Goal: Task Accomplishment & Management: Manage account settings

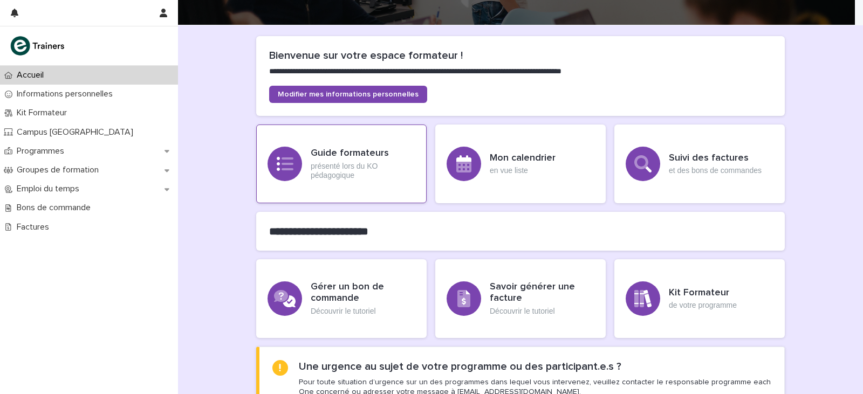
scroll to position [108, 0]
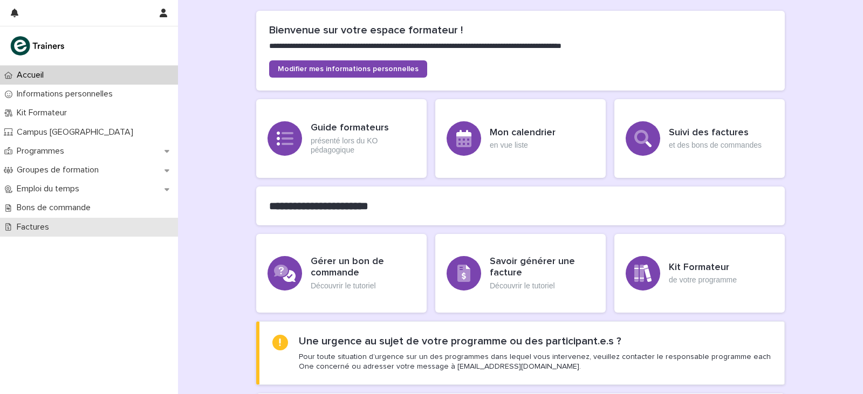
click at [64, 229] on div "Factures" at bounding box center [89, 227] width 178 height 19
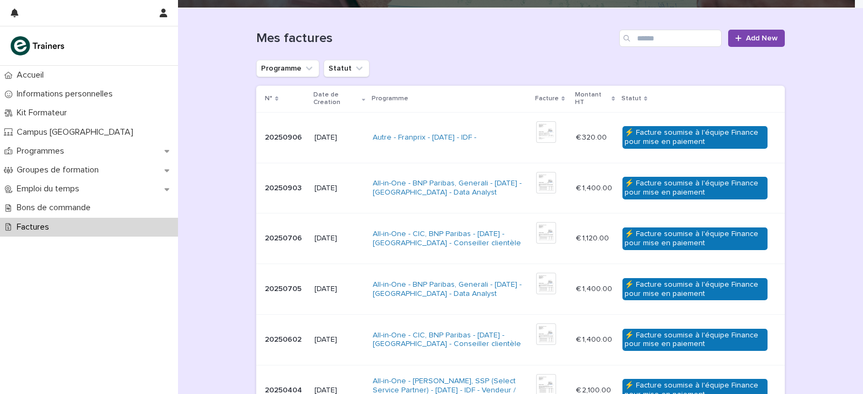
scroll to position [108, 0]
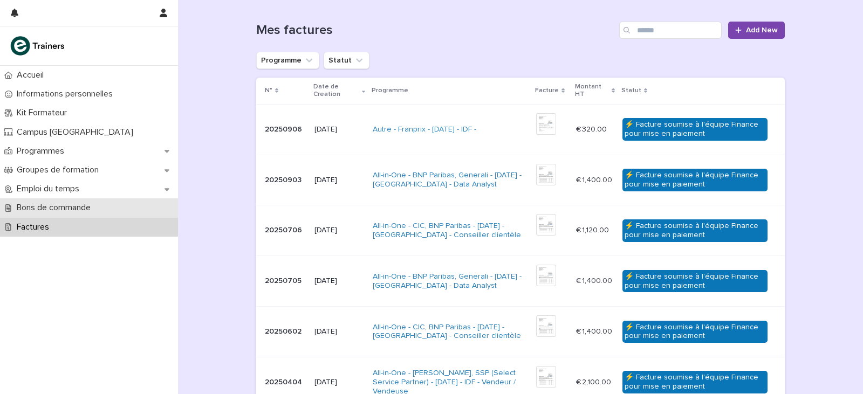
click at [104, 206] on div "Bons de commande" at bounding box center [89, 207] width 178 height 19
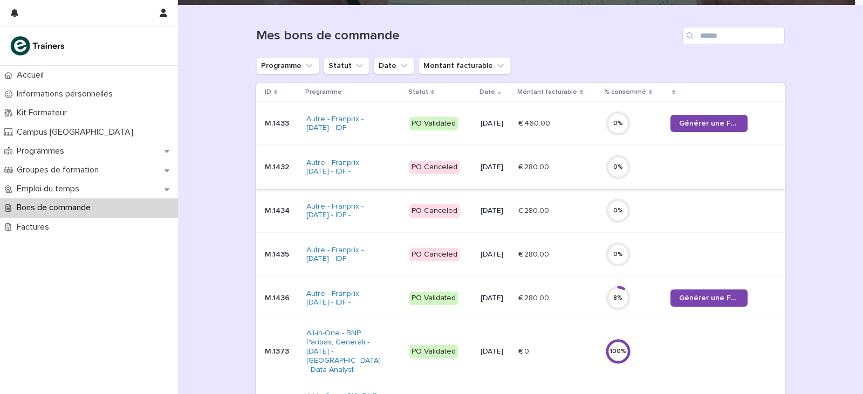
scroll to position [162, 0]
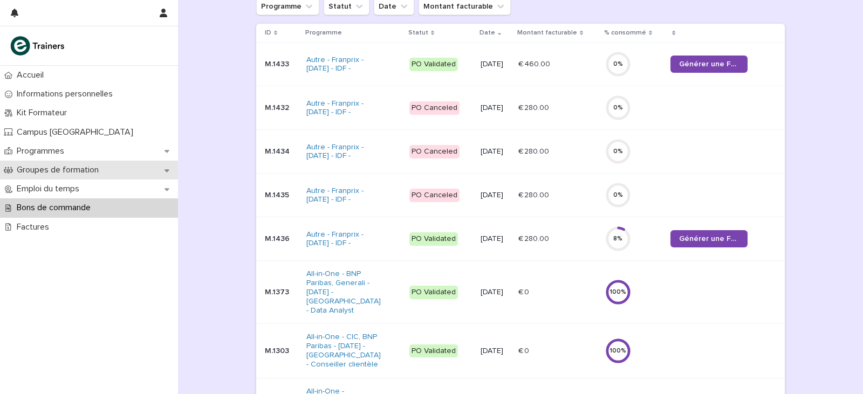
click at [103, 170] on p "Groupes de formation" at bounding box center [59, 170] width 95 height 10
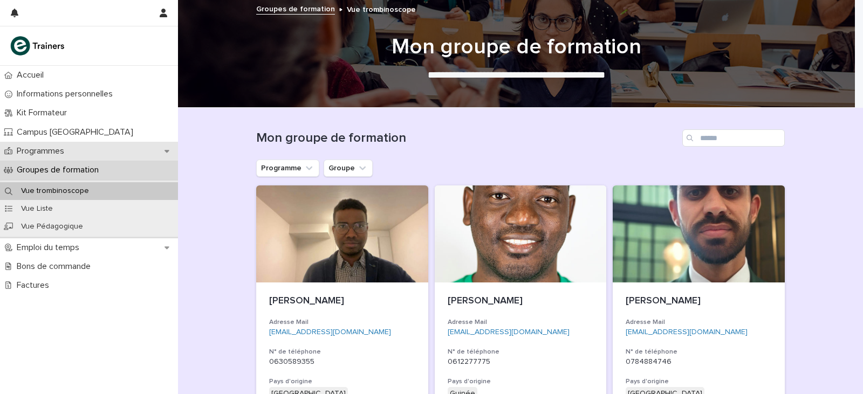
click at [44, 155] on p "Programmes" at bounding box center [42, 151] width 60 height 10
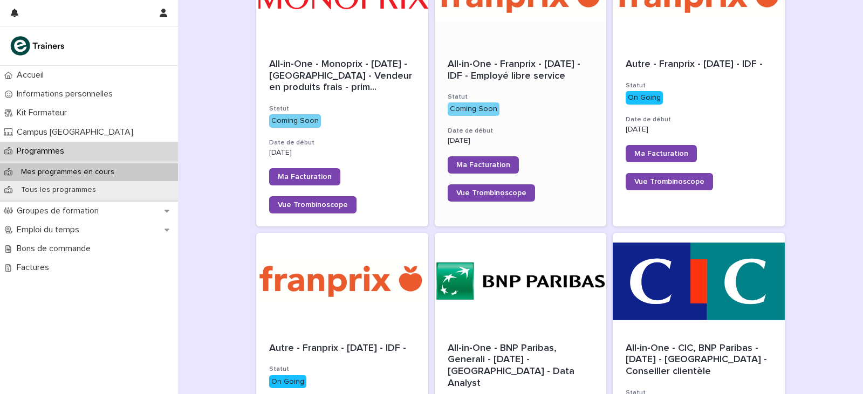
scroll to position [324, 0]
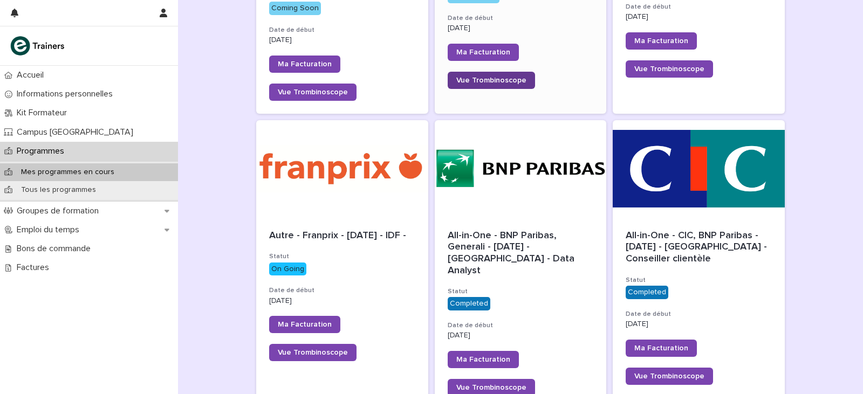
click at [504, 84] on span "Vue Trombinoscope" at bounding box center [491, 81] width 70 height 8
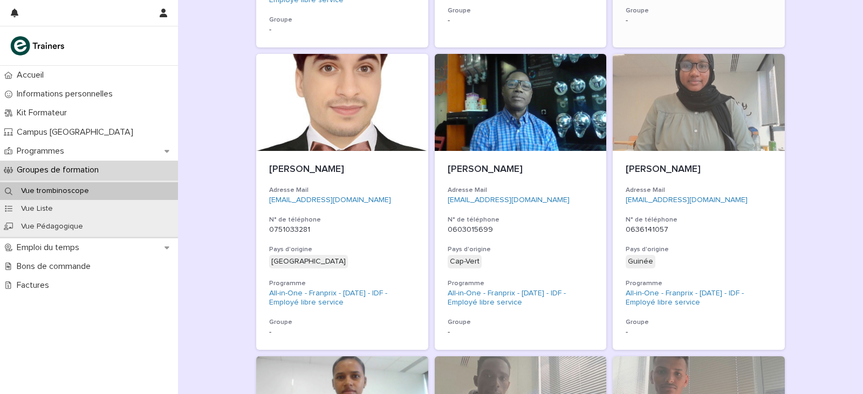
scroll to position [763, 0]
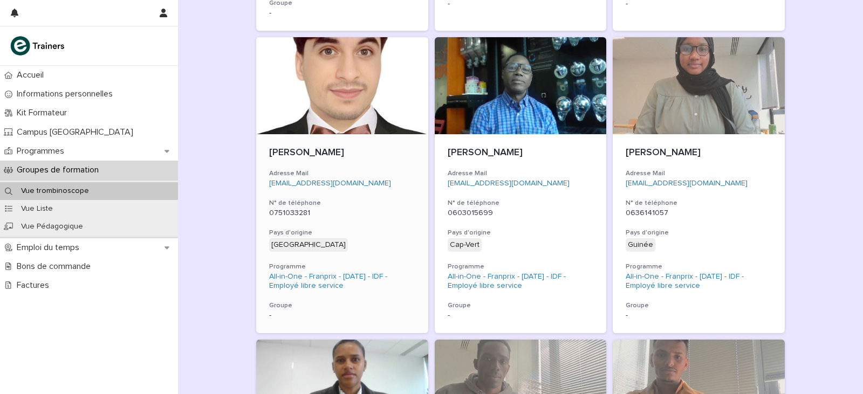
click at [370, 101] on div at bounding box center [342, 85] width 172 height 97
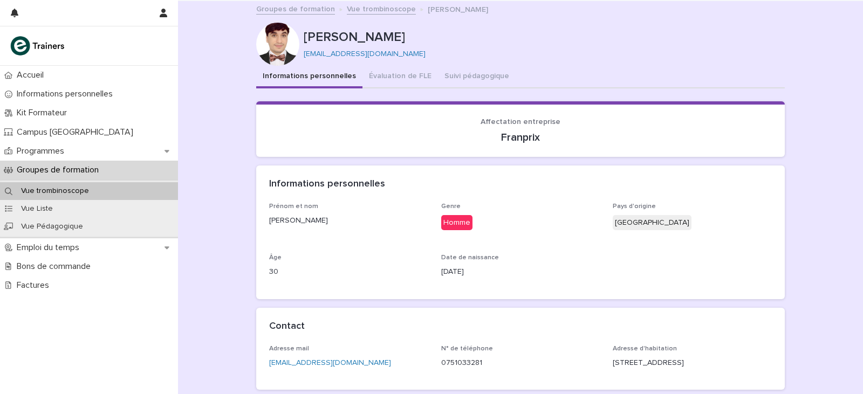
click at [283, 45] on div at bounding box center [277, 44] width 43 height 43
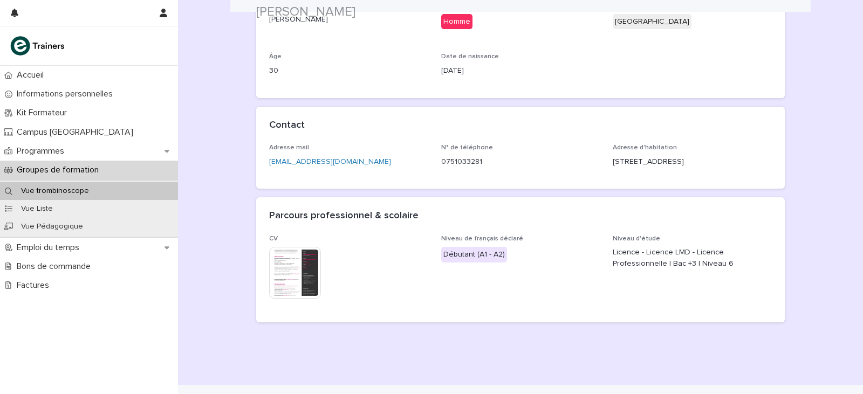
scroll to position [223, 0]
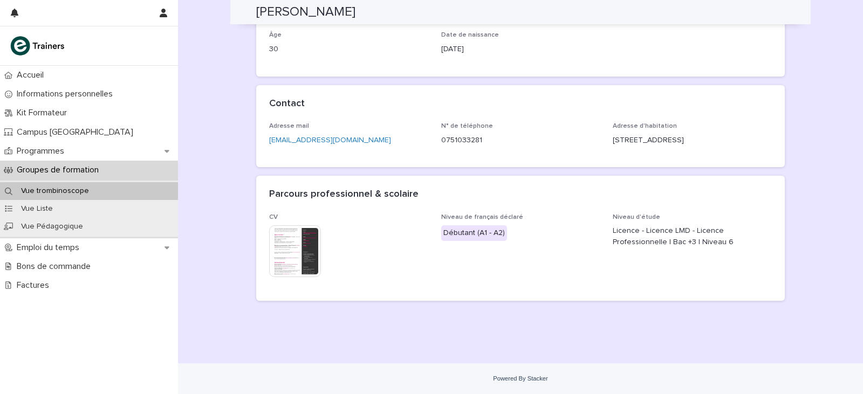
click at [286, 245] on img at bounding box center [295, 251] width 52 height 52
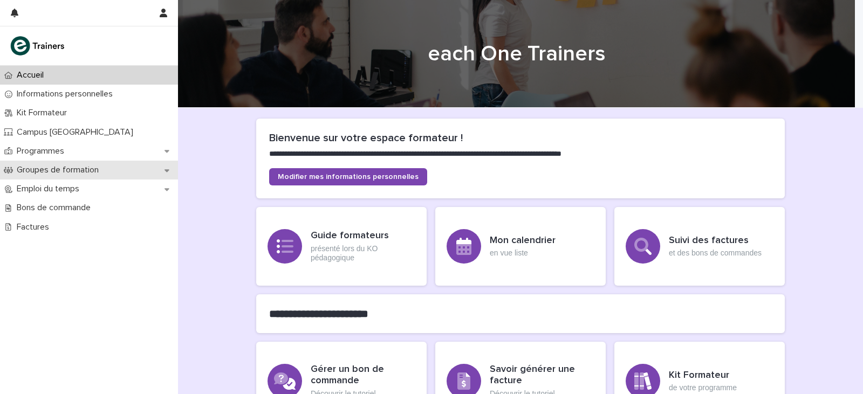
click at [114, 177] on div "Groupes de formation" at bounding box center [89, 170] width 178 height 19
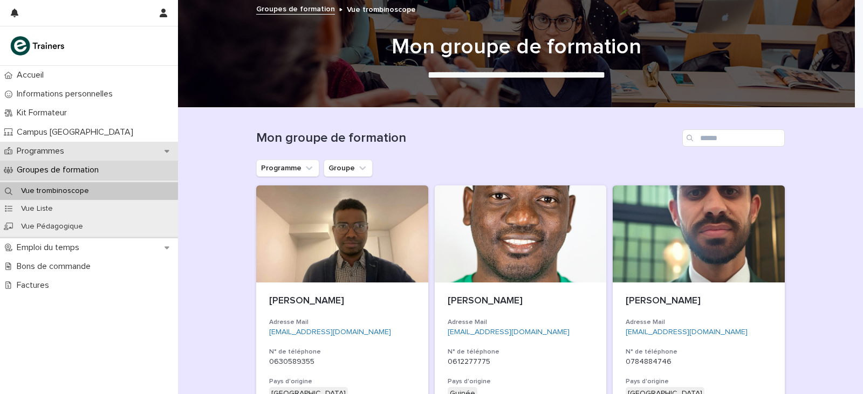
click at [53, 148] on p "Programmes" at bounding box center [42, 151] width 60 height 10
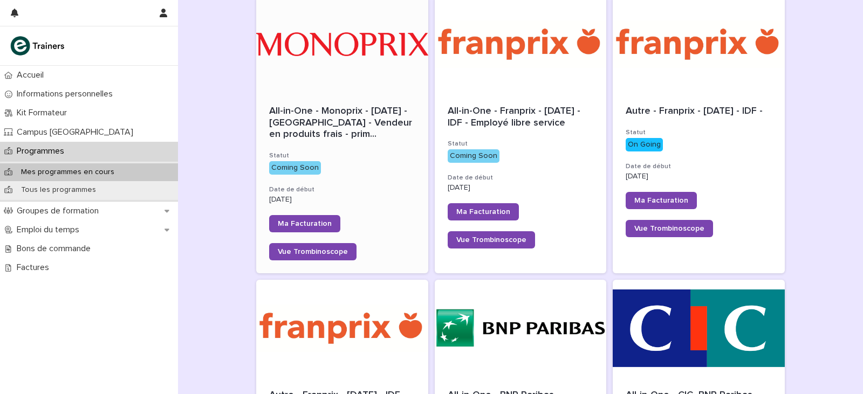
scroll to position [162, 0]
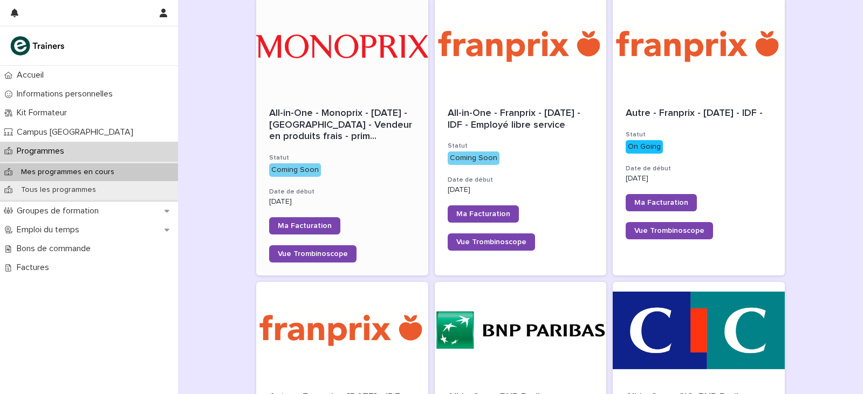
click at [349, 54] on div at bounding box center [342, 46] width 172 height 97
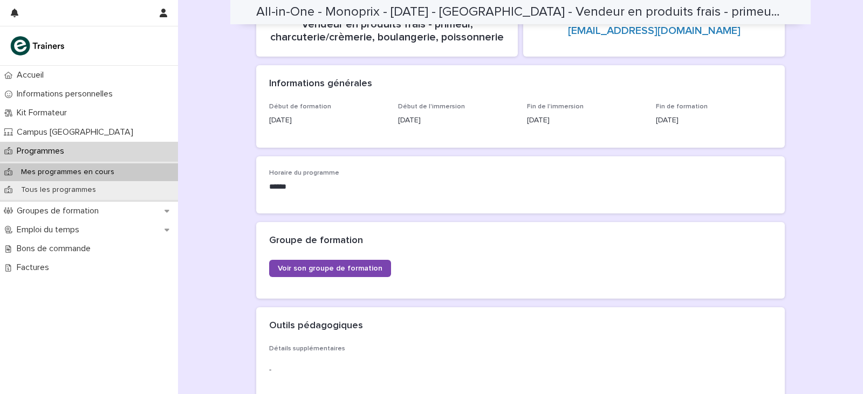
scroll to position [125, 0]
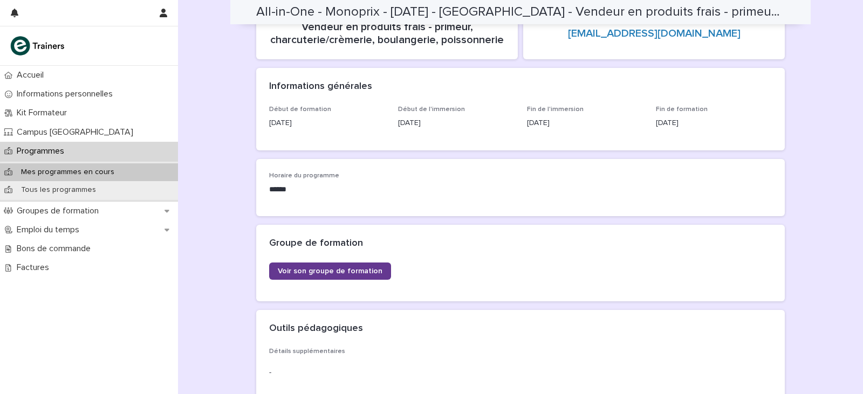
click at [320, 264] on link "Voir son groupe de formation" at bounding box center [330, 271] width 122 height 17
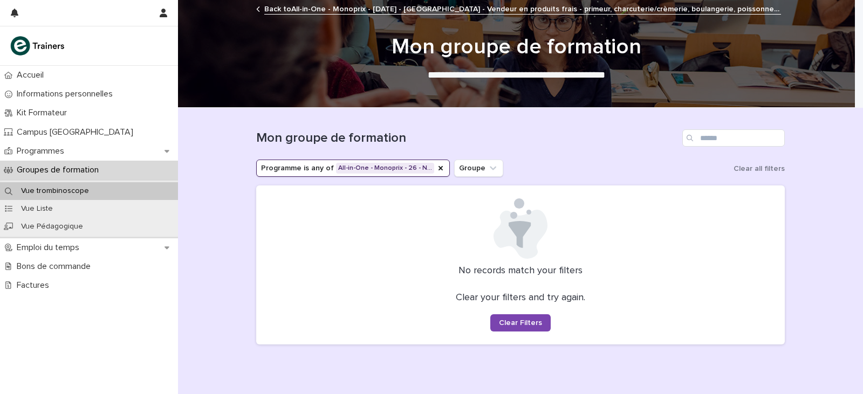
click at [61, 165] on p "Groupes de formation" at bounding box center [59, 170] width 95 height 10
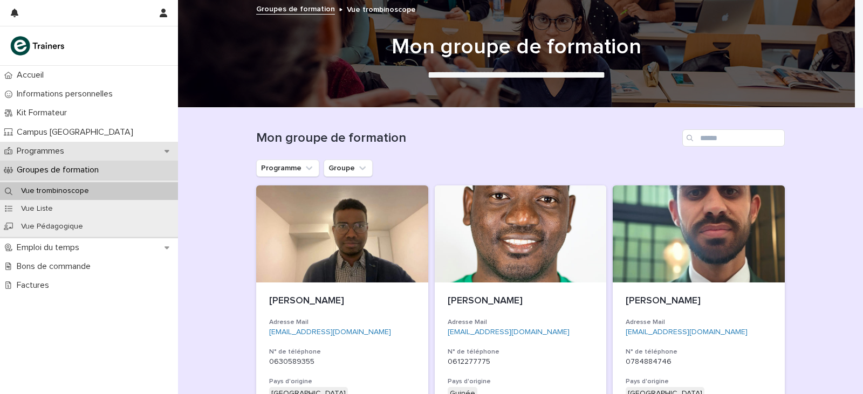
click at [53, 148] on p "Programmes" at bounding box center [42, 151] width 60 height 10
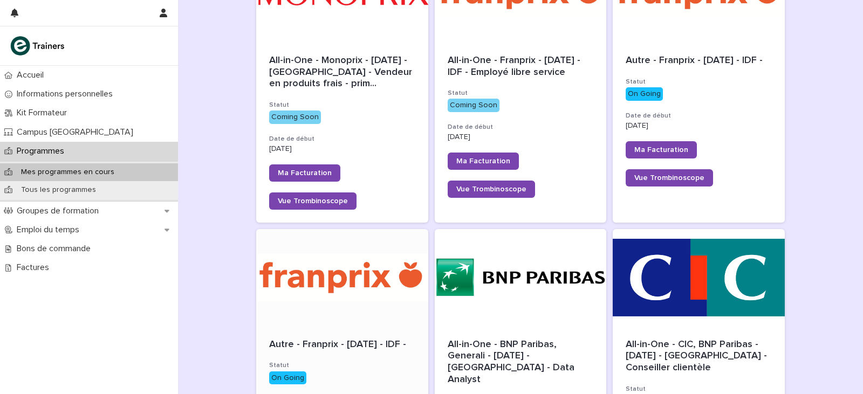
scroll to position [216, 0]
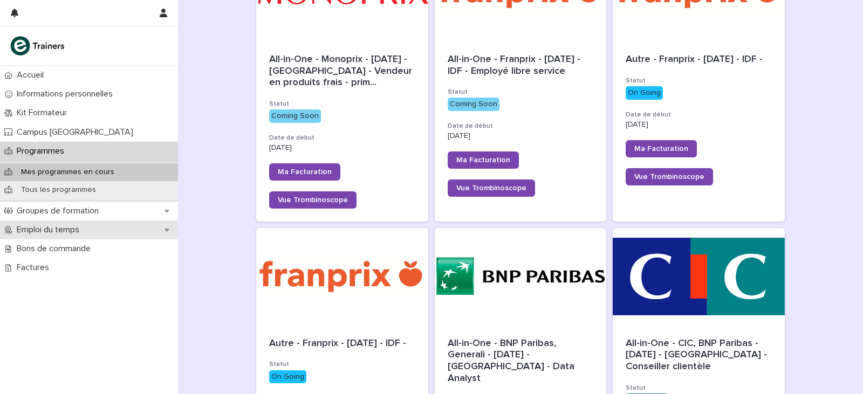
click at [61, 228] on p "Emploi du temps" at bounding box center [50, 230] width 76 height 10
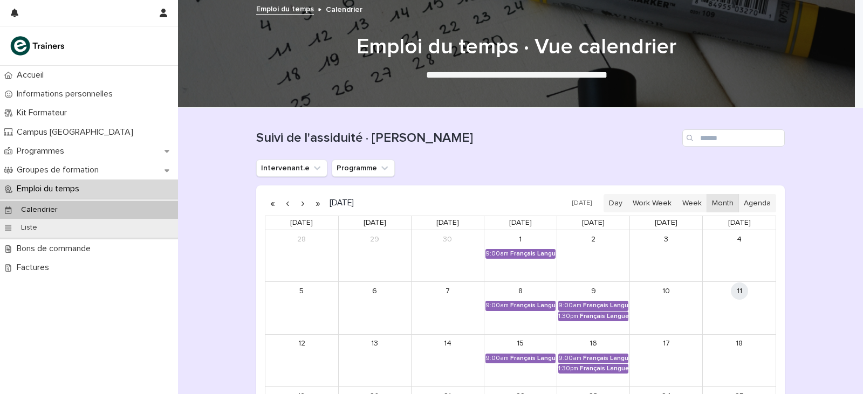
scroll to position [162, 0]
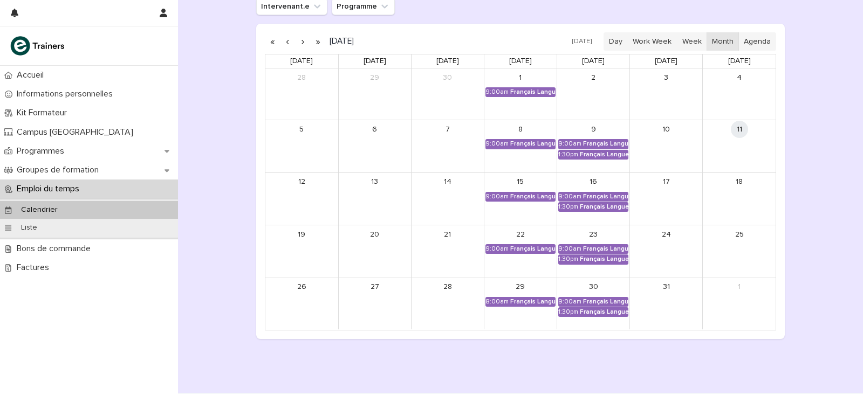
click at [300, 42] on button "button" at bounding box center [302, 41] width 15 height 17
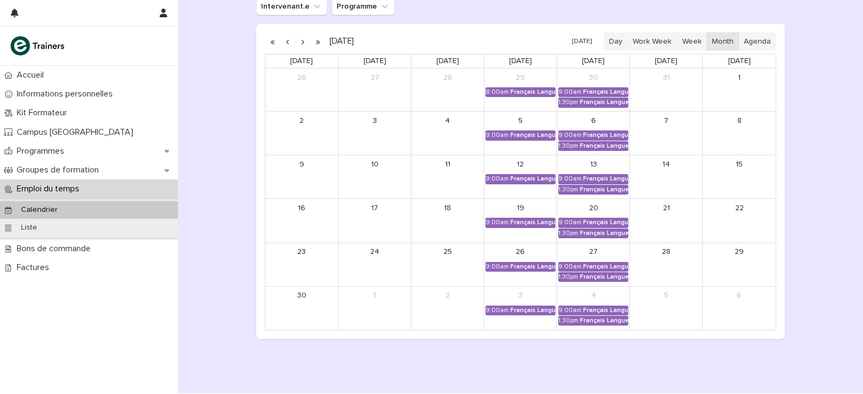
click at [300, 42] on button "button" at bounding box center [302, 41] width 15 height 17
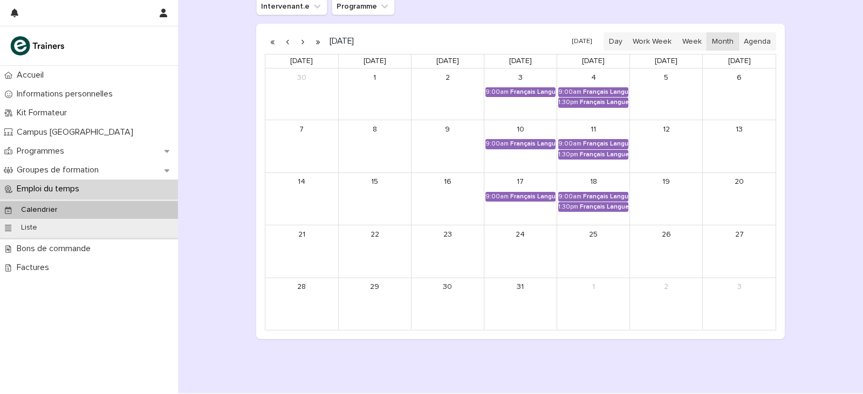
click at [300, 42] on button "button" at bounding box center [302, 41] width 15 height 17
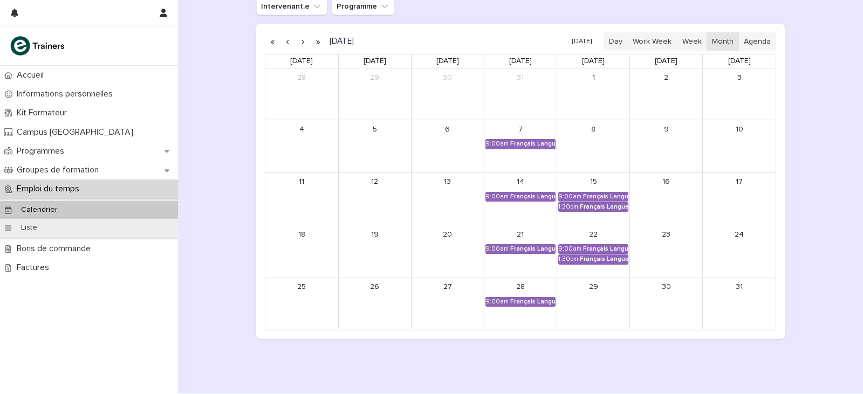
click at [282, 38] on button "button" at bounding box center [287, 41] width 15 height 17
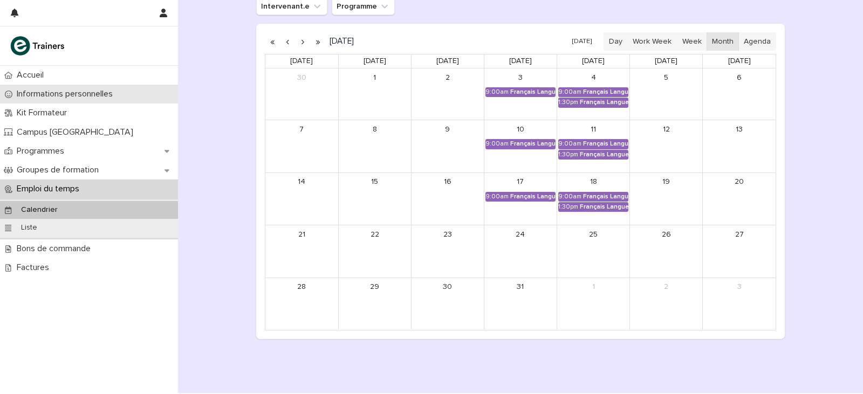
click at [92, 94] on p "Informations personnelles" at bounding box center [66, 94] width 109 height 10
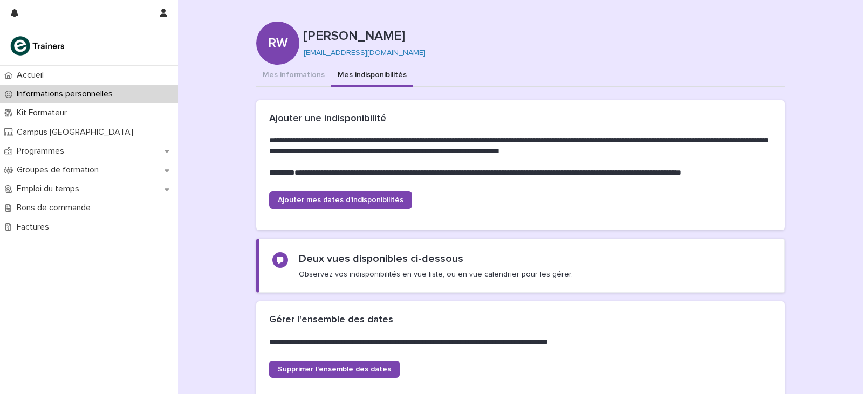
click at [348, 72] on button "Mes indisponibilités" at bounding box center [372, 76] width 82 height 23
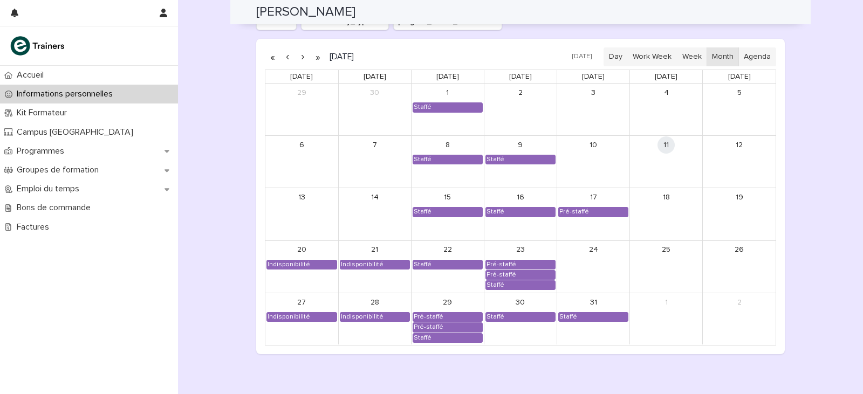
scroll to position [929, 0]
click at [300, 58] on button "button" at bounding box center [302, 57] width 15 height 17
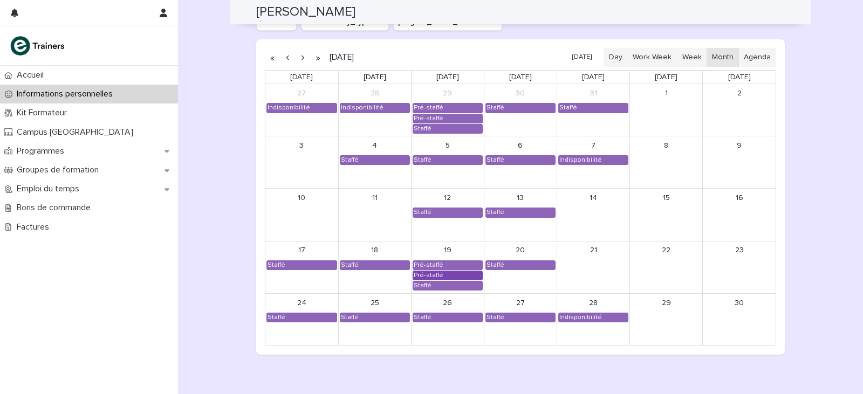
click at [447, 272] on div "Pré-staffé" at bounding box center [447, 275] width 69 height 9
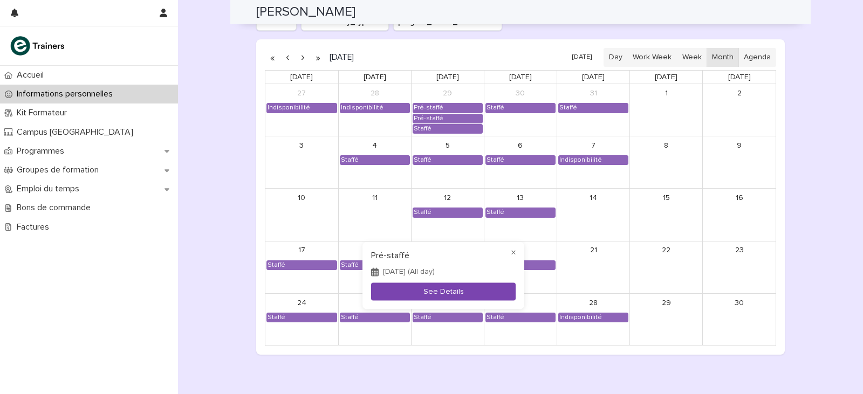
click at [441, 283] on button "See Details" at bounding box center [443, 292] width 145 height 18
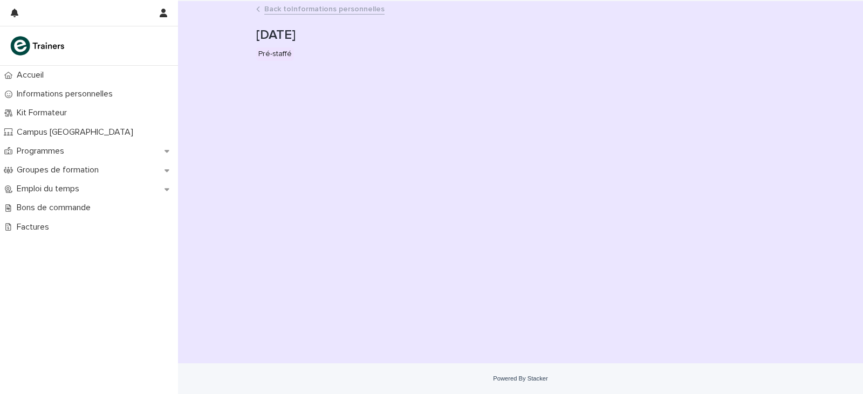
click at [261, 11] on div "Back to Informations personnelles" at bounding box center [520, 9] width 539 height 15
click at [275, 10] on link "Back to Informations personnelles" at bounding box center [324, 8] width 120 height 12
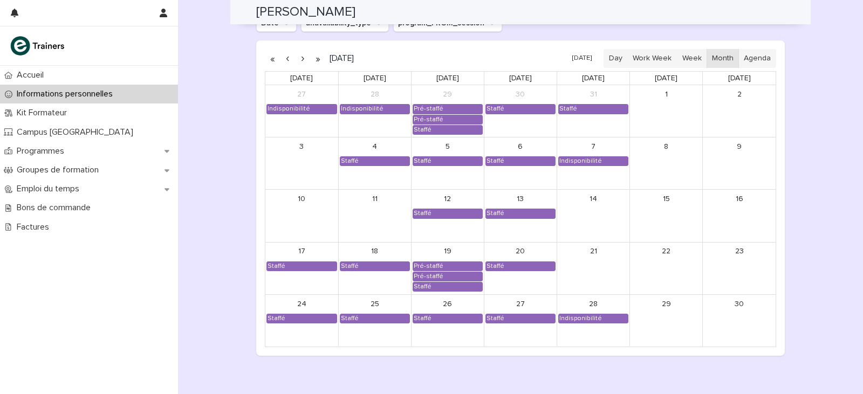
scroll to position [929, 0]
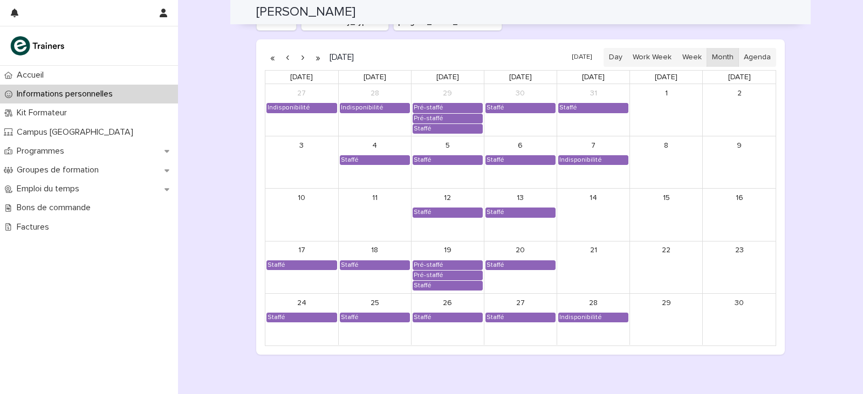
click at [296, 60] on button "button" at bounding box center [302, 57] width 15 height 17
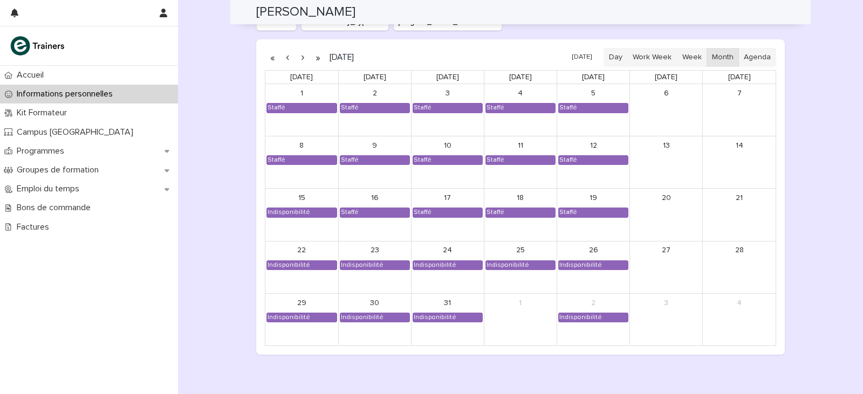
click at [295, 60] on button "button" at bounding box center [302, 57] width 15 height 17
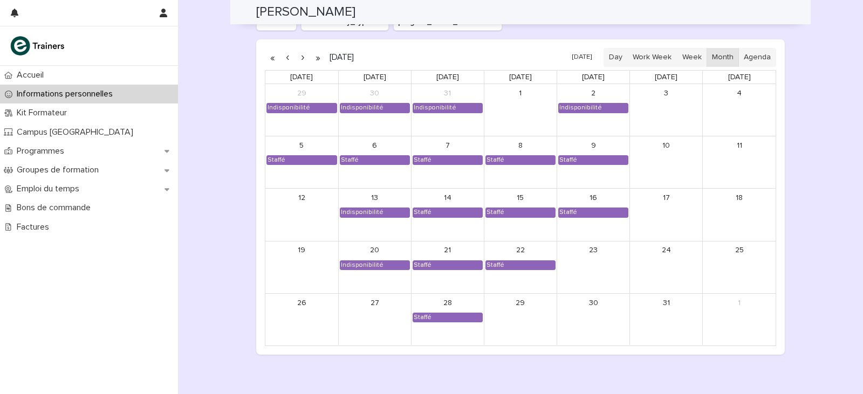
click at [299, 56] on button "button" at bounding box center [302, 57] width 15 height 17
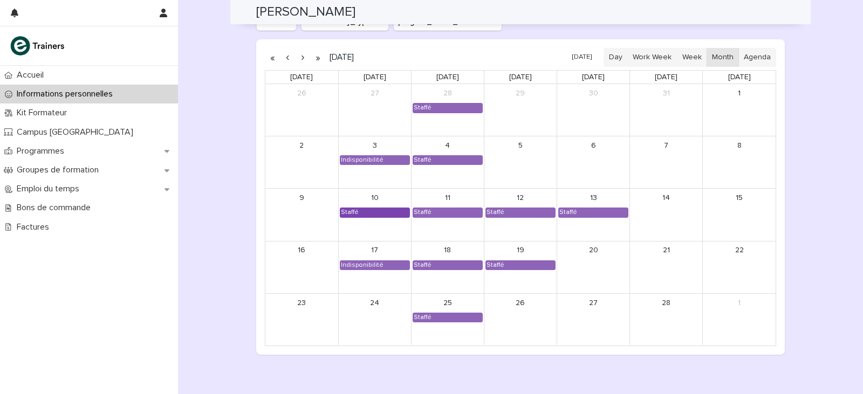
click at [363, 213] on div "Staffé" at bounding box center [374, 212] width 69 height 9
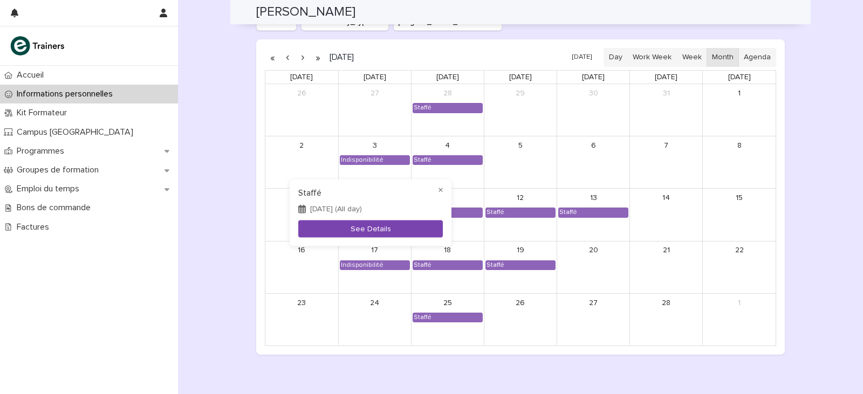
click at [367, 225] on button "See Details" at bounding box center [370, 229] width 145 height 18
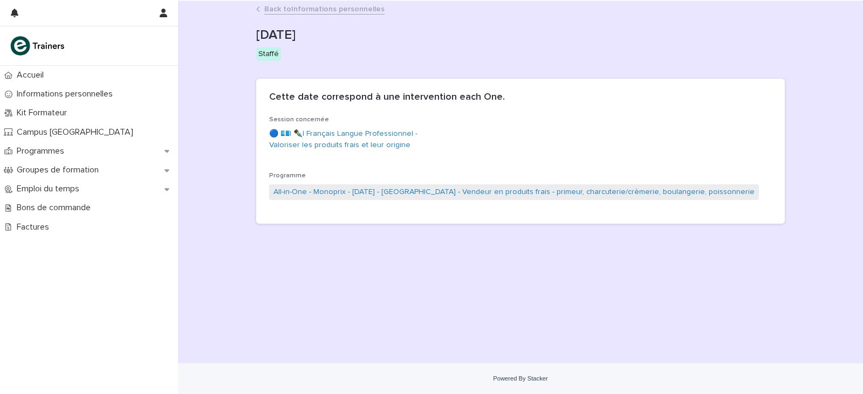
click at [266, 10] on link "Back to Informations personnelles" at bounding box center [324, 8] width 120 height 12
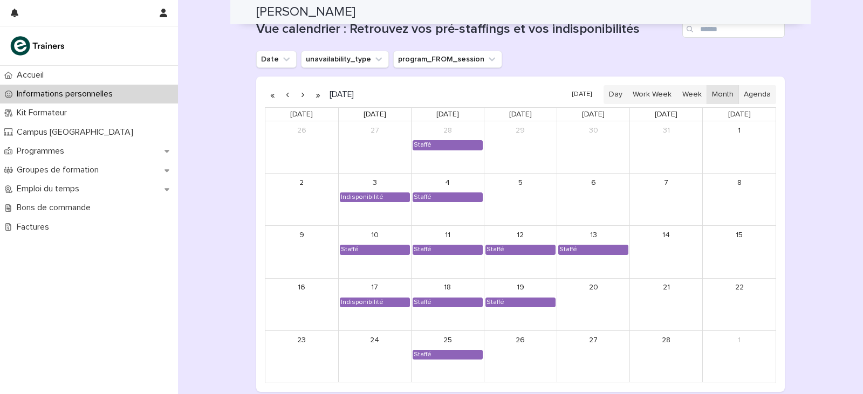
scroll to position [918, 0]
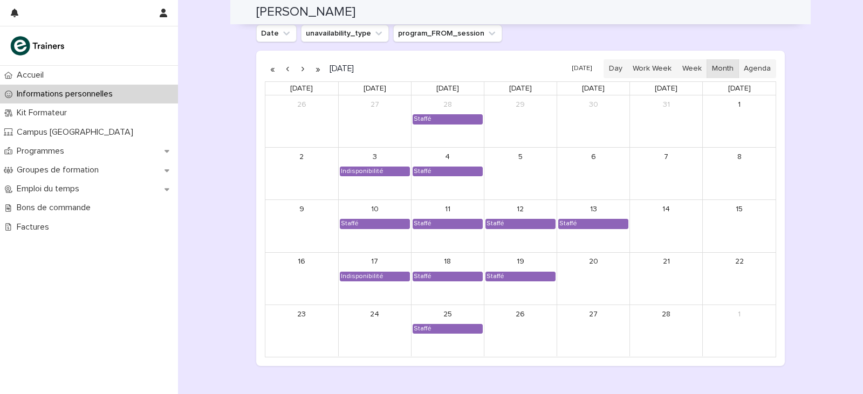
click at [302, 72] on button "button" at bounding box center [302, 68] width 15 height 17
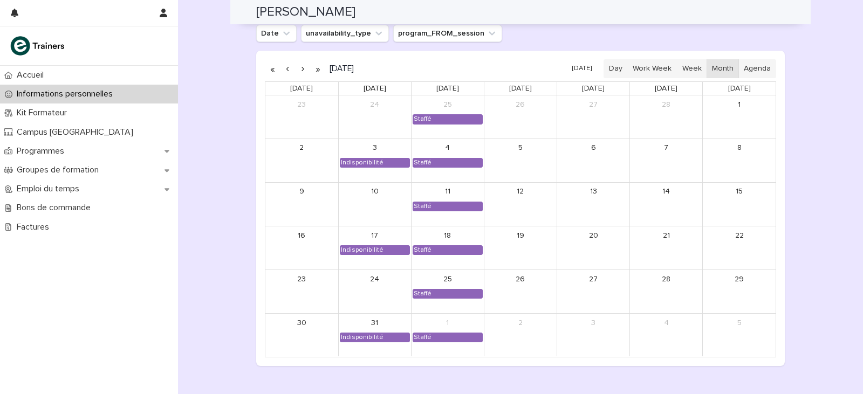
click at [287, 67] on button "button" at bounding box center [287, 68] width 15 height 17
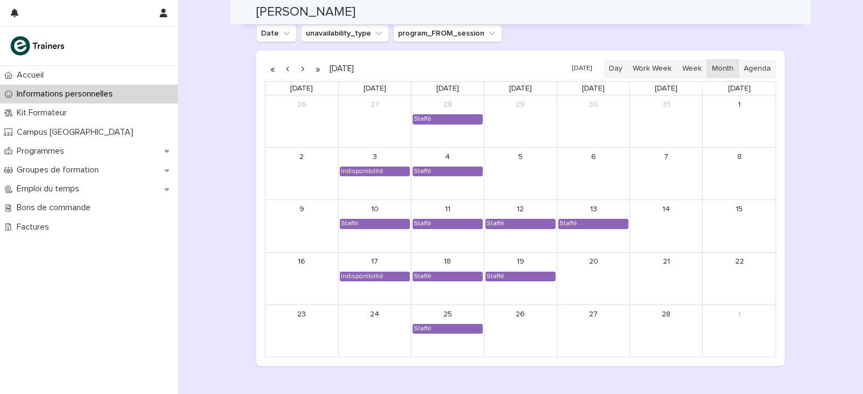
click at [288, 69] on button "button" at bounding box center [287, 68] width 15 height 17
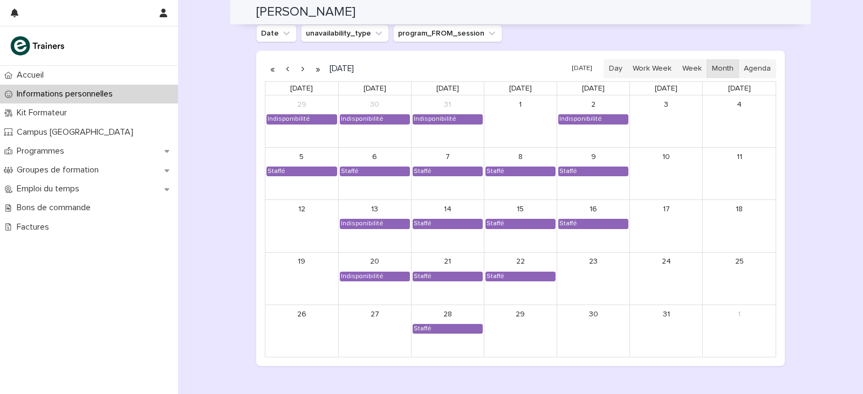
click at [284, 68] on button "button" at bounding box center [287, 68] width 15 height 17
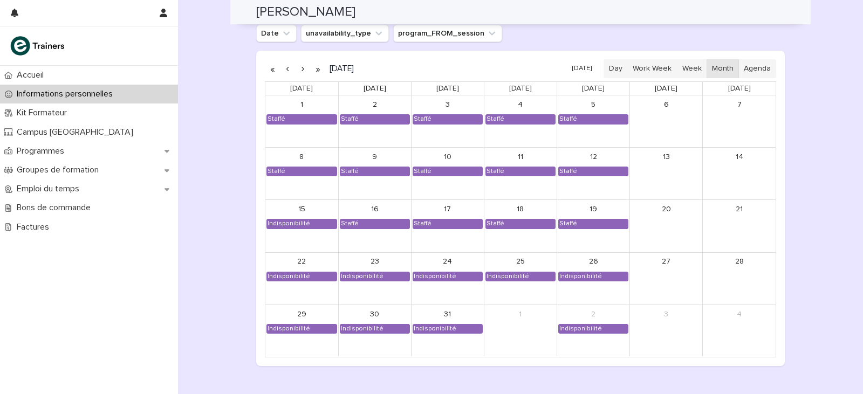
click at [285, 69] on button "button" at bounding box center [287, 68] width 15 height 17
